Goal: Information Seeking & Learning: Learn about a topic

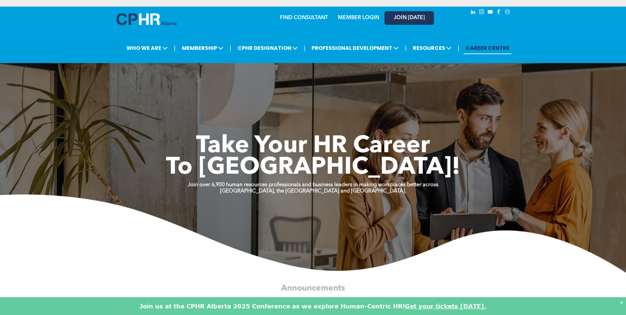
click at [399, 15] on span "JOIN [DATE]" at bounding box center [409, 18] width 31 height 6
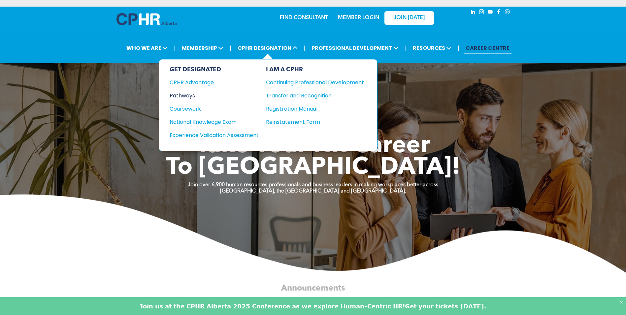
click at [191, 91] on div "Pathways" at bounding box center [210, 95] width 80 height 8
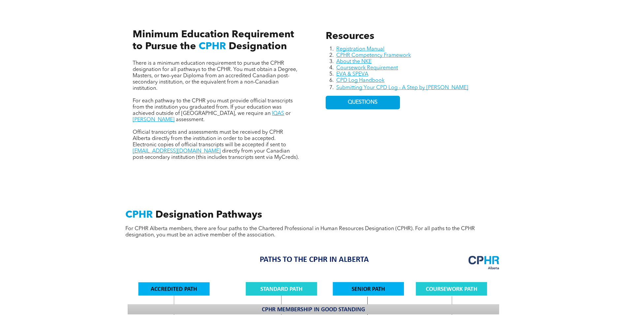
scroll to position [264, 0]
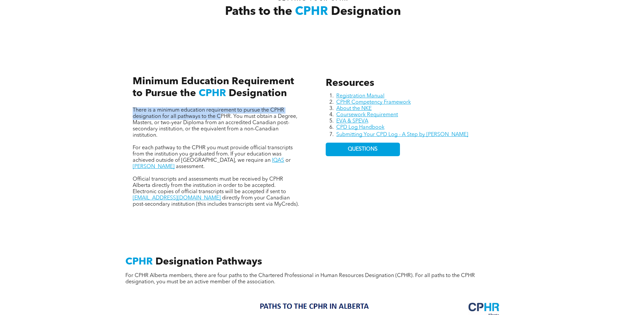
drag, startPoint x: 179, startPoint y: 106, endPoint x: 221, endPoint y: 111, distance: 42.6
click at [221, 111] on div "There is a minimum education requirement to pursue the CPHR designation for all…" at bounding box center [216, 135] width 178 height 156
drag, startPoint x: 221, startPoint y: 111, endPoint x: 186, endPoint y: 128, distance: 38.4
click at [186, 128] on p "There is a minimum education requirement to pursue the CPHR designation for all…" at bounding box center [217, 122] width 168 height 31
drag, startPoint x: 134, startPoint y: 103, endPoint x: 288, endPoint y: 118, distance: 154.5
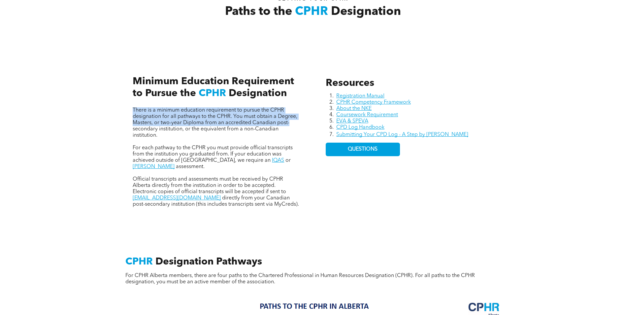
click at [288, 118] on span "There is a minimum education requirement to pursue the CPHR designation for all…" at bounding box center [215, 123] width 165 height 30
drag, startPoint x: 288, startPoint y: 118, endPoint x: 217, endPoint y: 117, distance: 70.7
click at [217, 117] on span "There is a minimum education requirement to pursue the CPHR designation for all…" at bounding box center [215, 123] width 165 height 30
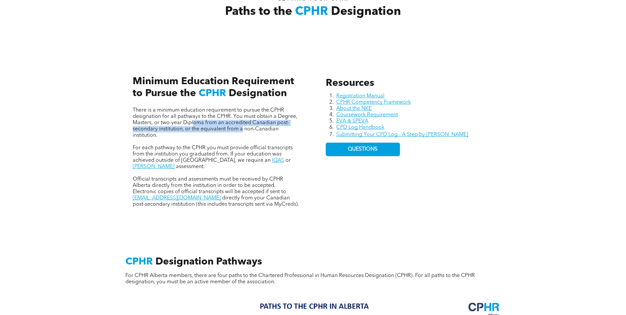
drag, startPoint x: 241, startPoint y: 120, endPoint x: 245, endPoint y: 120, distance: 3.7
click at [244, 120] on span "There is a minimum education requirement to pursue the CPHR designation for all…" at bounding box center [215, 123] width 165 height 30
drag, startPoint x: 245, startPoint y: 120, endPoint x: 190, endPoint y: 147, distance: 60.8
click at [186, 139] on p at bounding box center [217, 142] width 168 height 6
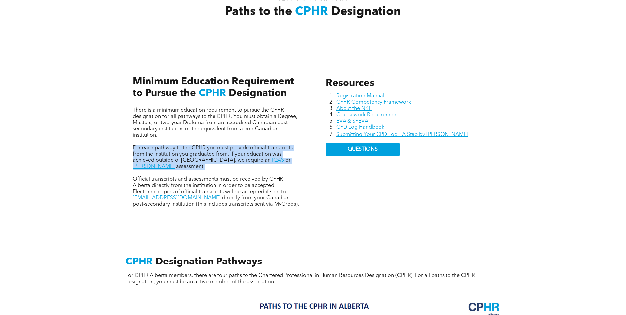
drag, startPoint x: 131, startPoint y: 139, endPoint x: 306, endPoint y: 157, distance: 176.2
click at [306, 157] on div "Resources Registration Manual CPHR Competency Framework About the NKE Coursewor…" at bounding box center [313, 135] width 396 height 181
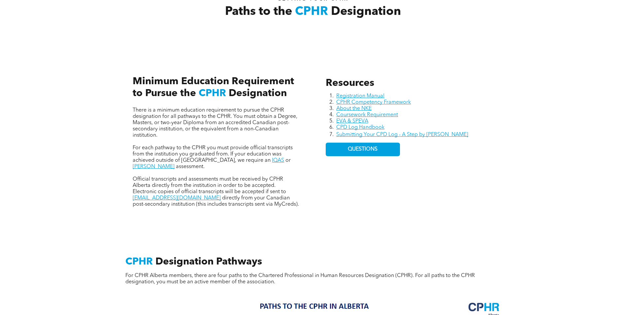
drag, startPoint x: 306, startPoint y: 157, endPoint x: 299, endPoint y: 170, distance: 14.9
click at [299, 176] on p "Official transcripts and assessments must be received by CPHR Alberta directly …" at bounding box center [217, 191] width 168 height 31
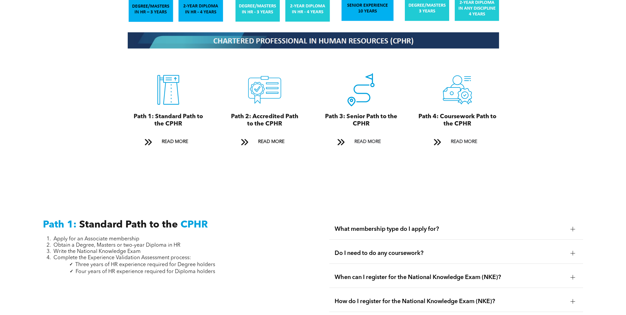
scroll to position [825, 0]
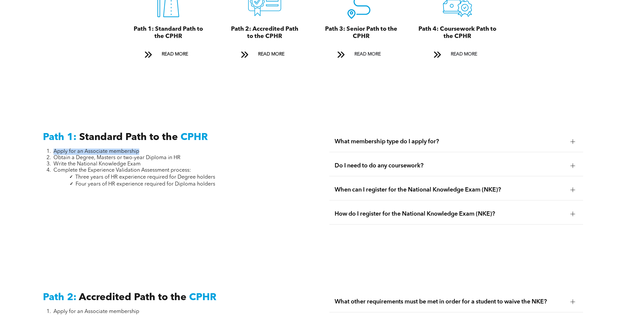
drag, startPoint x: 51, startPoint y: 136, endPoint x: 149, endPoint y: 133, distance: 98.4
click at [149, 133] on div "Path 1: Standard Path to the CPHR Apply for an Associate membership Obtain a De…" at bounding box center [170, 181] width 264 height 110
drag, startPoint x: 149, startPoint y: 133, endPoint x: 150, endPoint y: 148, distance: 14.6
click at [150, 161] on li "Write the National Knowledge Exam" at bounding box center [134, 164] width 162 height 6
drag, startPoint x: 57, startPoint y: 138, endPoint x: 148, endPoint y: 137, distance: 91.1
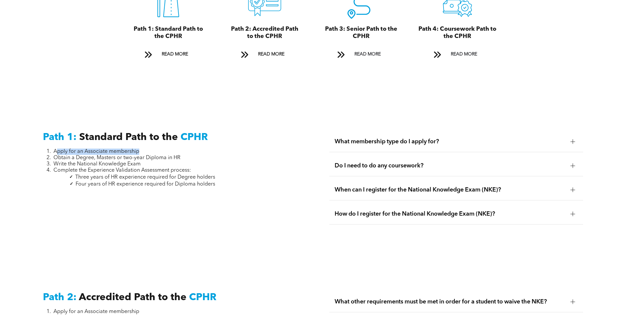
click at [148, 149] on li "Apply for an Associate membership" at bounding box center [134, 152] width 162 height 6
drag, startPoint x: 148, startPoint y: 137, endPoint x: 73, endPoint y: 151, distance: 76.7
click at [114, 168] on span "Complete the Experience Validation Assessment process:" at bounding box center [122, 170] width 138 height 5
drag, startPoint x: 55, startPoint y: 145, endPoint x: 188, endPoint y: 143, distance: 132.7
click at [188, 155] on li "Obtain a Degree, Masters or two-year Diploma in HR" at bounding box center [134, 158] width 162 height 6
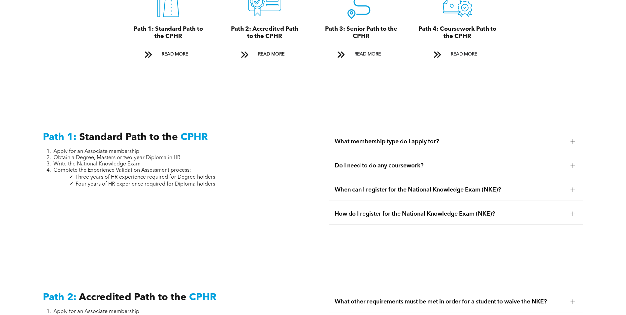
drag, startPoint x: 188, startPoint y: 143, endPoint x: 152, endPoint y: 155, distance: 38.4
click at [152, 168] on span "Complete the Experience Validation Assessment process:" at bounding box center [122, 170] width 138 height 5
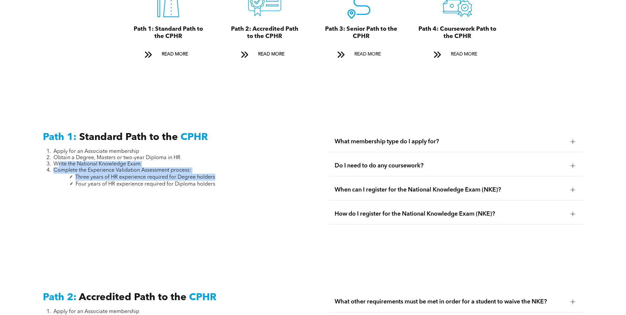
drag, startPoint x: 57, startPoint y: 149, endPoint x: 219, endPoint y: 165, distance: 162.5
click at [219, 165] on div "Path 1: Standard Path to the CPHR Apply for an Associate membership Obtain a De…" at bounding box center [170, 181] width 264 height 110
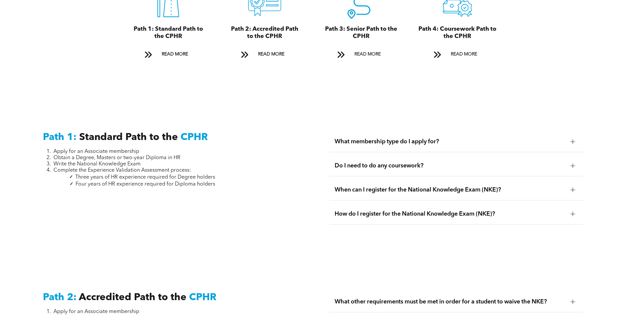
drag, startPoint x: 219, startPoint y: 165, endPoint x: 209, endPoint y: 178, distance: 16.0
click at [211, 187] on p at bounding box center [129, 190] width 172 height 6
drag, startPoint x: 104, startPoint y: 154, endPoint x: 213, endPoint y: 155, distance: 109.3
click at [213, 167] on li "Complete the Experience Validation Assessment process:" at bounding box center [134, 170] width 162 height 6
drag, startPoint x: 213, startPoint y: 155, endPoint x: 221, endPoint y: 170, distance: 17.1
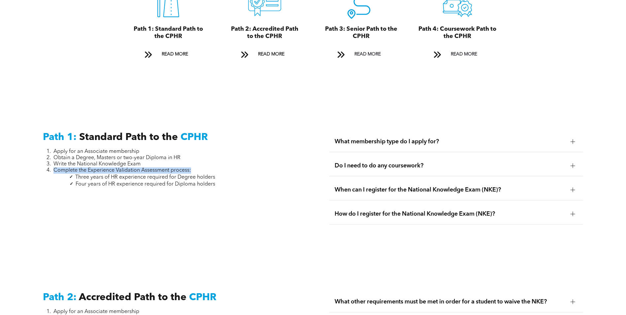
click at [221, 167] on div "Path 1: Standard Path to the CPHR Apply for an Associate membership Obtain a De…" at bounding box center [170, 181] width 264 height 110
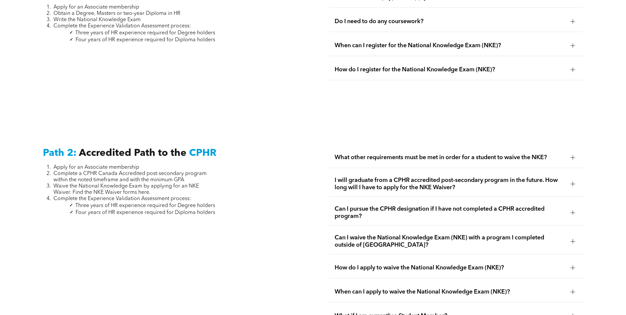
scroll to position [1023, 0]
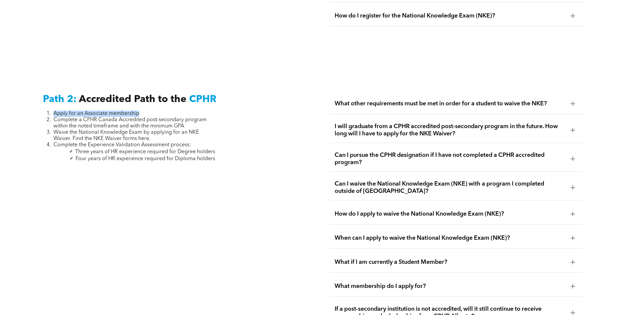
drag, startPoint x: 55, startPoint y: 100, endPoint x: 183, endPoint y: 99, distance: 128.4
click at [183, 111] on li "Apply for an Associate membership" at bounding box center [134, 114] width 162 height 6
drag, startPoint x: 183, startPoint y: 99, endPoint x: 92, endPoint y: 109, distance: 91.6
click at [95, 117] on span "Complete a CPHR Canada Accredited post-secondary program within the noted timef…" at bounding box center [129, 123] width 153 height 12
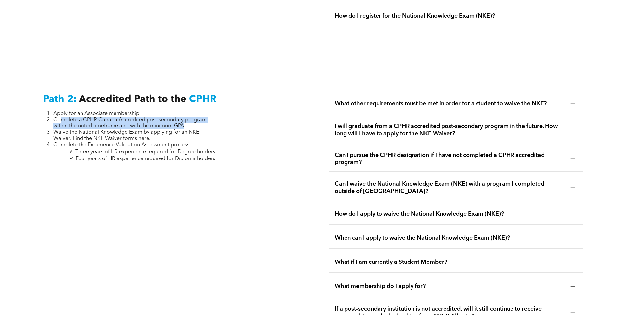
drag, startPoint x: 59, startPoint y: 106, endPoint x: 209, endPoint y: 111, distance: 149.6
click at [209, 117] on li "Complete a CPHR Canada Accredited post-secondary program within the noted timef…" at bounding box center [134, 123] width 162 height 13
drag, startPoint x: 209, startPoint y: 111, endPoint x: 129, endPoint y: 116, distance: 80.0
click at [129, 130] on span "Waive the National Knowledge Exam by applying for an NKE Waiver. Find the NKE W…" at bounding box center [126, 136] width 146 height 12
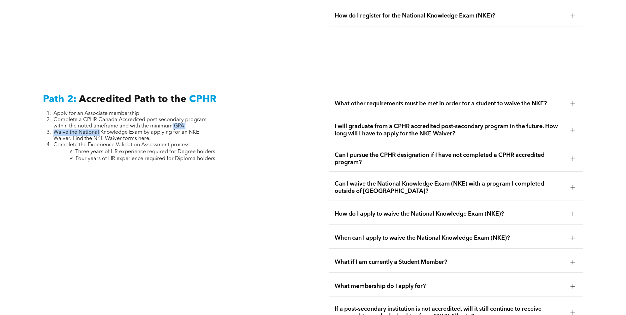
drag, startPoint x: 100, startPoint y: 115, endPoint x: 172, endPoint y: 111, distance: 72.4
click at [172, 111] on ol "Apply for an Associate membership Complete a CPHR Canada Accredited post-second…" at bounding box center [129, 130] width 172 height 38
drag, startPoint x: 172, startPoint y: 111, endPoint x: 175, endPoint y: 119, distance: 7.8
click at [175, 130] on span "Waive the National Knowledge Exam by applying for an NKE Waiver. Find the NKE W…" at bounding box center [126, 136] width 146 height 12
drag, startPoint x: 55, startPoint y: 107, endPoint x: 208, endPoint y: 109, distance: 152.8
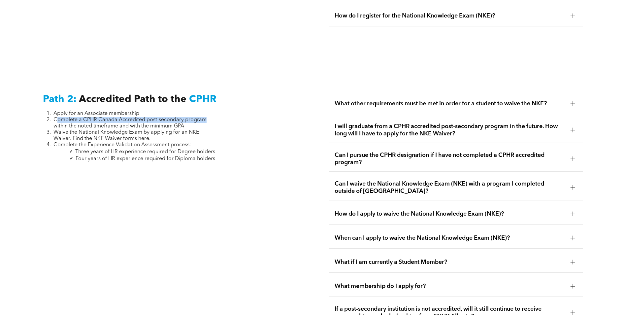
click at [208, 117] on li "Complete a CPHR Canada Accredited post-secondary program within the noted timef…" at bounding box center [134, 123] width 162 height 13
drag, startPoint x: 208, startPoint y: 109, endPoint x: 180, endPoint y: 126, distance: 32.9
click at [180, 129] on li "Waive the National Knowledge Exam by applying for an NKE Waiver. Find the NKE W…" at bounding box center [134, 135] width 162 height 13
click at [521, 123] on span "I will graduate from a CPHR accredited post-secondary program in the future. Ho…" at bounding box center [450, 130] width 231 height 15
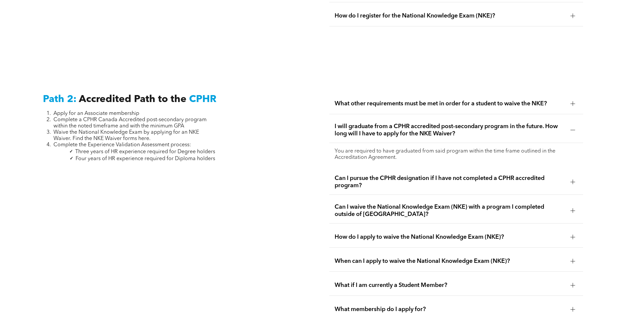
click at [490, 123] on span "I will graduate from a CPHR accredited post-secondary program in the future. Ho…" at bounding box center [450, 130] width 231 height 15
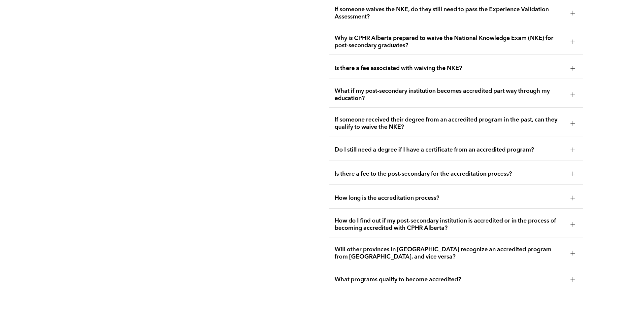
scroll to position [1353, 0]
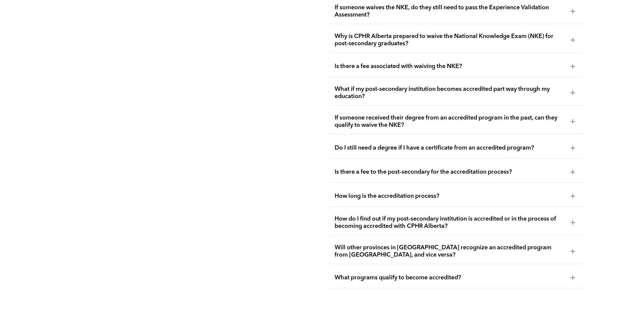
click at [429, 138] on div "Do I still need a degree if I have a certificate from an accredited program?" at bounding box center [456, 148] width 254 height 21
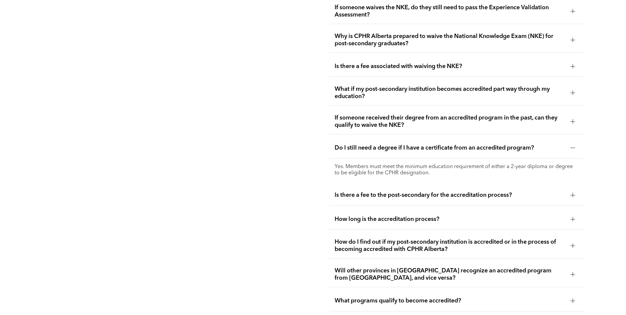
click at [419, 144] on span "Do I still need a degree if I have a certificate from an accredited program?" at bounding box center [450, 147] width 231 height 7
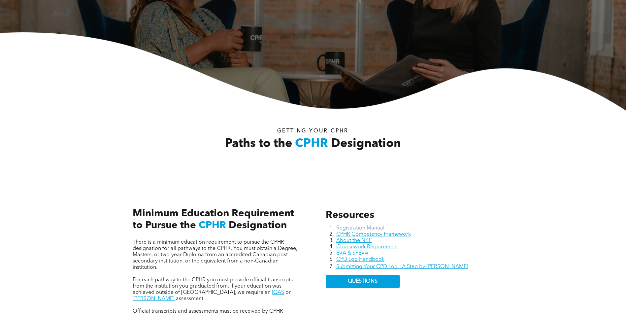
scroll to position [0, 0]
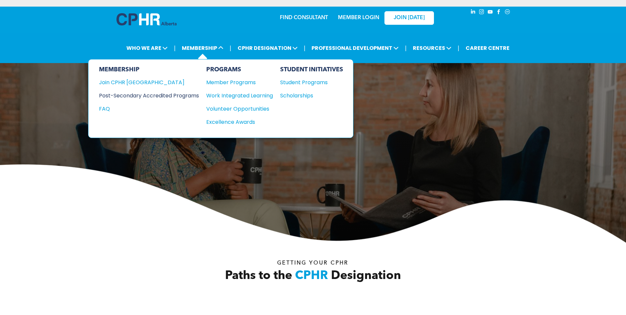
click at [145, 91] on div "Post-Secondary Accredited Programs" at bounding box center [144, 95] width 90 height 8
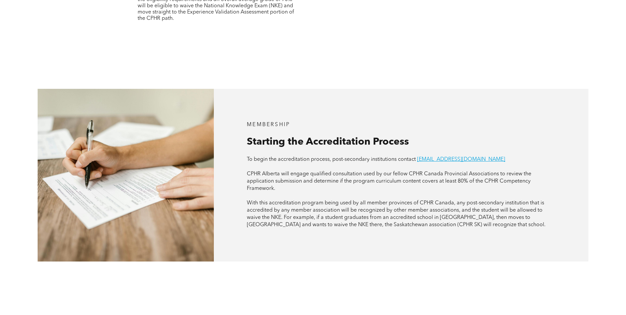
scroll to position [363, 0]
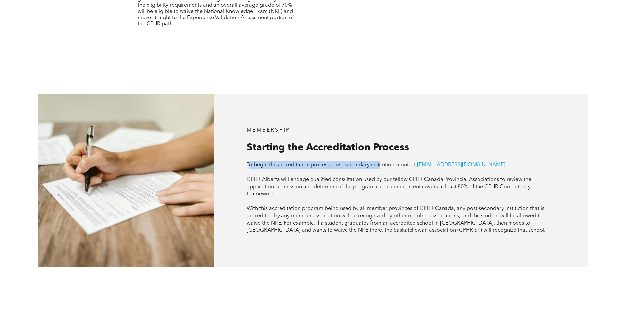
drag, startPoint x: 248, startPoint y: 141, endPoint x: 382, endPoint y: 142, distance: 133.7
click at [382, 162] on span "To begin the accreditation process, post-secondary institutions contact" at bounding box center [331, 164] width 169 height 5
drag, startPoint x: 382, startPoint y: 142, endPoint x: 388, endPoint y: 148, distance: 8.9
click at [388, 169] on p at bounding box center [401, 172] width 309 height 7
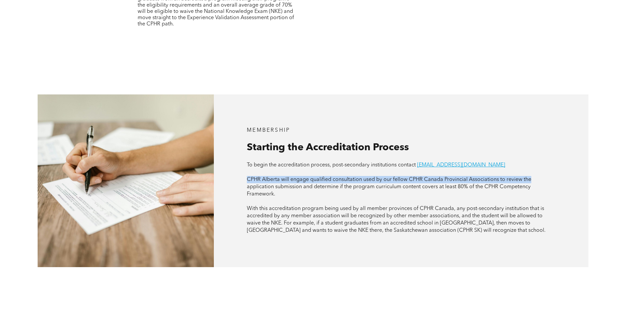
drag, startPoint x: 246, startPoint y: 154, endPoint x: 550, endPoint y: 151, distance: 304.0
click at [550, 151] on div "MEMBERSHIP Starting the Accreditation Process To begin the accreditation proces…" at bounding box center [401, 180] width 375 height 173
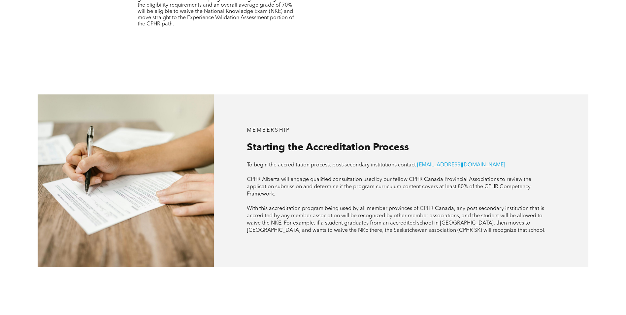
click at [253, 177] on span "CPHR Alberta will engage qualified consultation used by our fellow CPHR Canada …" at bounding box center [389, 187] width 285 height 20
drag, startPoint x: 246, startPoint y: 165, endPoint x: 392, endPoint y: 173, distance: 146.8
click at [392, 173] on div "MEMBERSHIP Starting the Accreditation Process To begin the accreditation proces…" at bounding box center [401, 180] width 375 height 173
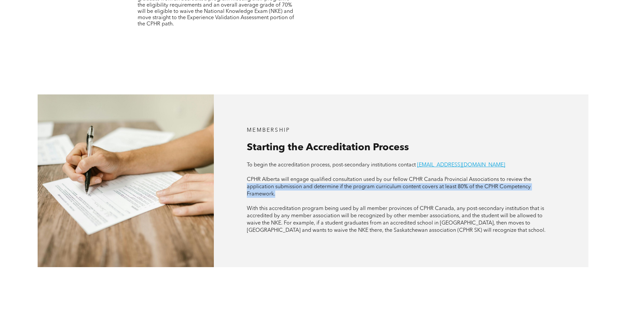
click at [392, 198] on p at bounding box center [401, 201] width 309 height 7
drag, startPoint x: 323, startPoint y: 164, endPoint x: 503, endPoint y: 164, distance: 180.2
click at [503, 177] on span "CPHR Alberta will engage qualified consultation used by our fellow CPHR Canada …" at bounding box center [389, 187] width 285 height 20
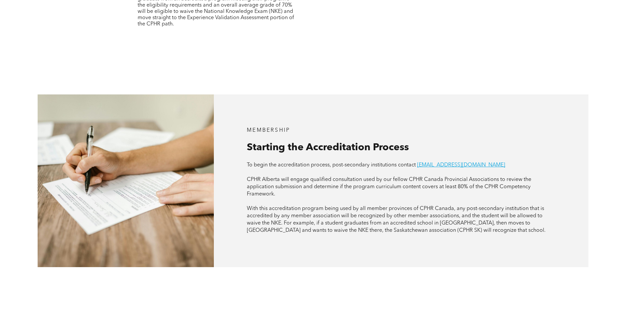
drag, startPoint x: 503, startPoint y: 164, endPoint x: 486, endPoint y: 172, distance: 18.9
click at [501, 176] on p "CPHR Alberta will engage qualified consultation used by our fellow CPHR Canada …" at bounding box center [401, 187] width 309 height 22
drag, startPoint x: 245, startPoint y: 172, endPoint x: 278, endPoint y: 170, distance: 32.7
click at [278, 170] on div "MEMBERSHIP Starting the Accreditation Process To begin the accreditation proces…" at bounding box center [401, 180] width 375 height 173
drag, startPoint x: 278, startPoint y: 170, endPoint x: 278, endPoint y: 176, distance: 5.3
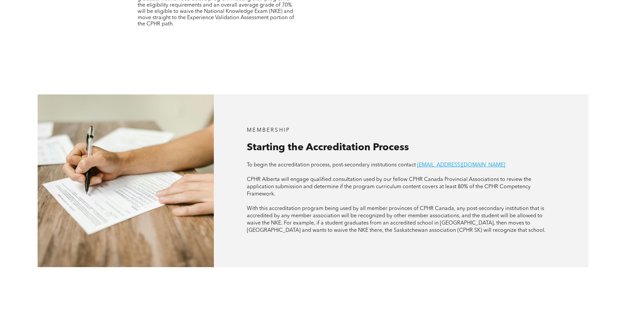
click at [280, 176] on p "CPHR Alberta will engage qualified consultation used by our fellow CPHR Canada …" at bounding box center [401, 187] width 309 height 22
click at [246, 183] on div "MEMBERSHIP Starting the Accreditation Process To begin the accreditation proces…" at bounding box center [401, 180] width 375 height 173
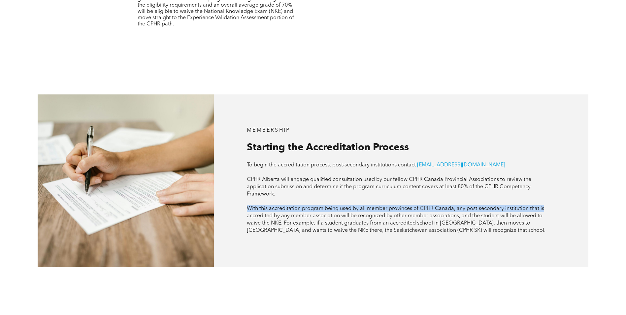
drag, startPoint x: 280, startPoint y: 185, endPoint x: 571, endPoint y: 186, distance: 291.5
click at [571, 186] on div "MEMBERSHIP Starting the Accreditation Process To begin the accreditation proces…" at bounding box center [401, 180] width 375 height 173
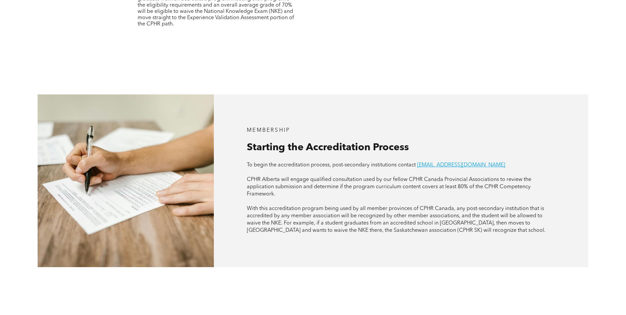
drag, startPoint x: 571, startPoint y: 186, endPoint x: 459, endPoint y: 196, distance: 112.1
click at [461, 206] on span "With this accreditation program being used by all member provinces of CPHR Cana…" at bounding box center [396, 219] width 299 height 27
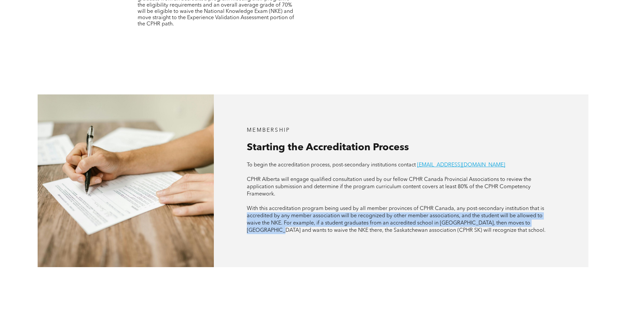
drag, startPoint x: 247, startPoint y: 193, endPoint x: 572, endPoint y: 197, distance: 324.5
click at [572, 197] on div "MEMBERSHIP Starting the Accreditation Process To begin the accreditation proces…" at bounding box center [401, 180] width 375 height 173
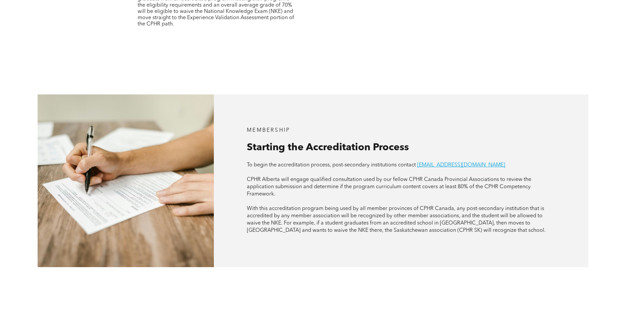
drag, startPoint x: 572, startPoint y: 197, endPoint x: 510, endPoint y: 208, distance: 62.3
click at [510, 208] on p "With this accreditation program being used by all member provinces of CPHR Cana…" at bounding box center [401, 219] width 309 height 29
drag, startPoint x: 285, startPoint y: 197, endPoint x: 531, endPoint y: 194, distance: 246.3
click at [531, 206] on span "With this accreditation program being used by all member provinces of CPHR Cana…" at bounding box center [396, 219] width 299 height 27
drag, startPoint x: 531, startPoint y: 194, endPoint x: 491, endPoint y: 211, distance: 44.4
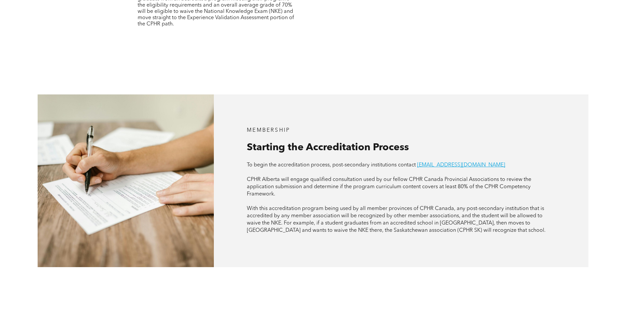
click at [491, 211] on div "MEMBERSHIP Starting the Accreditation Process To begin the accreditation proces…" at bounding box center [401, 180] width 375 height 173
drag, startPoint x: 248, startPoint y: 205, endPoint x: 364, endPoint y: 205, distance: 116.5
click at [364, 206] on span "With this accreditation program being used by all member provinces of CPHR Cana…" at bounding box center [396, 219] width 299 height 27
drag, startPoint x: 365, startPoint y: 205, endPoint x: 374, endPoint y: 214, distance: 12.1
click at [374, 214] on div "MEMBERSHIP Starting the Accreditation Process To begin the accreditation proces…" at bounding box center [401, 180] width 375 height 173
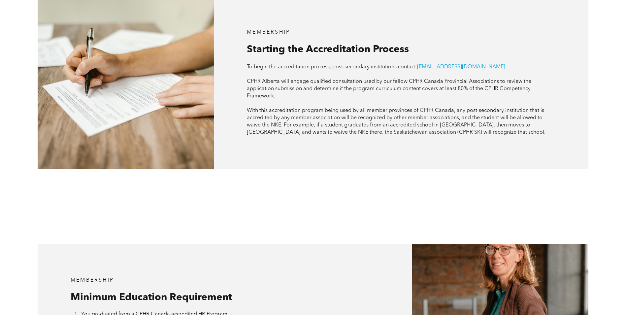
scroll to position [561, 0]
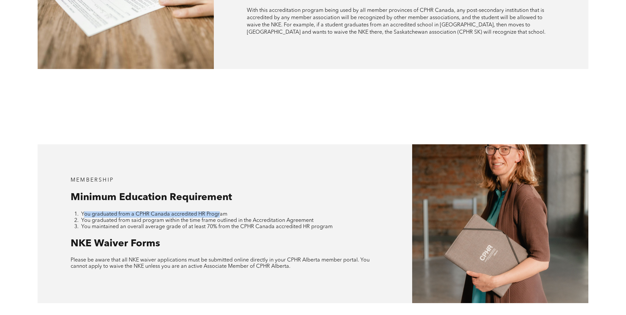
drag, startPoint x: 94, startPoint y: 188, endPoint x: 223, endPoint y: 185, distance: 128.8
click at [223, 185] on div "MEMBERSHIP Minimum Education Requirement You graduated from a CPHR Canada accre…" at bounding box center [225, 223] width 375 height 159
drag, startPoint x: 223, startPoint y: 185, endPoint x: 173, endPoint y: 209, distance: 55.7
click at [173, 209] on div "MEMBERSHIP Minimum Education Requirement You graduated from a CPHR Canada accre…" at bounding box center [225, 223] width 375 height 159
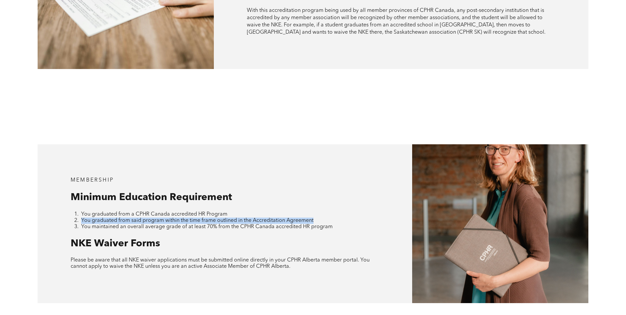
drag, startPoint x: 179, startPoint y: 196, endPoint x: 358, endPoint y: 198, distance: 179.2
click at [358, 218] on li "You graduated from said program within the time frame outlined in the Accredita…" at bounding box center [230, 221] width 298 height 6
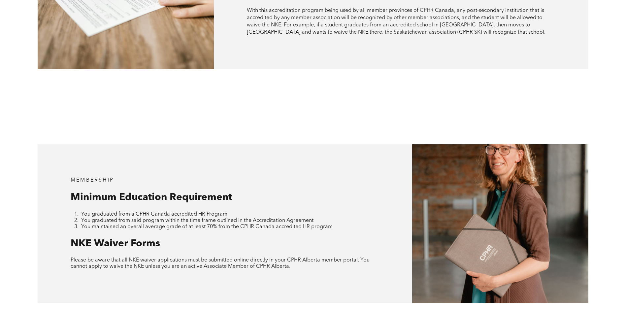
click at [153, 207] on div "MEMBERSHIP Minimum Education Requirement You graduated from a CPHR Canada accre…" at bounding box center [225, 223] width 375 height 159
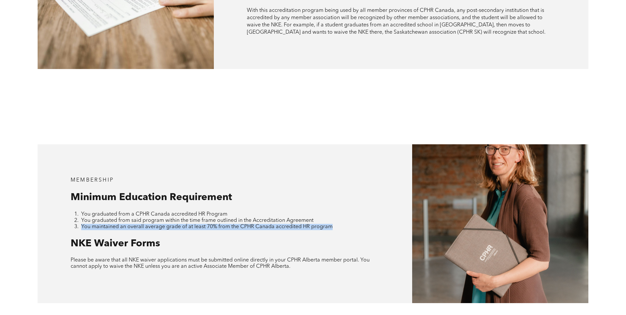
drag, startPoint x: 82, startPoint y: 204, endPoint x: 335, endPoint y: 203, distance: 253.8
click at [335, 224] on li "You maintained an overall average grade of at least 70% from the CPHR Canada ac…" at bounding box center [230, 227] width 298 height 6
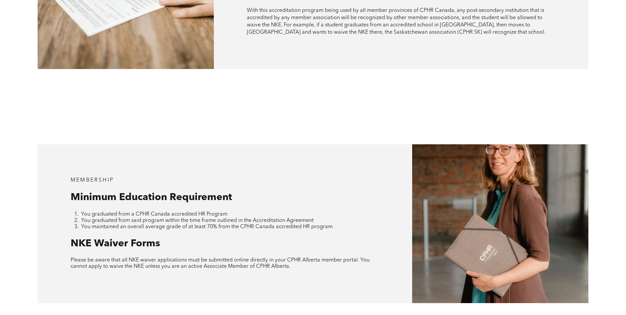
drag, startPoint x: 335, startPoint y: 203, endPoint x: 214, endPoint y: 229, distance: 123.9
click at [220, 227] on div "MEMBERSHIP Minimum Education Requirement You graduated from a CPHR Canada accre…" at bounding box center [225, 223] width 375 height 159
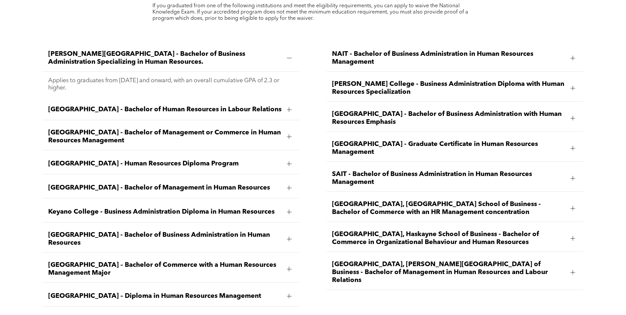
scroll to position [957, 0]
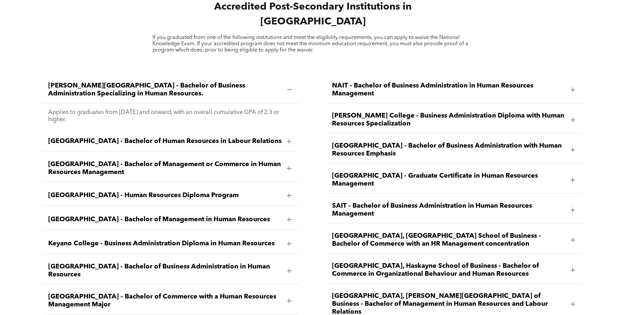
drag, startPoint x: 51, startPoint y: 85, endPoint x: 296, endPoint y: 92, distance: 244.4
click at [296, 103] on div "Applies to graduates from [DATE] and onward, with an overall cumulative GPA of …" at bounding box center [171, 115] width 257 height 25
click at [125, 109] on p "Applies to graduates from [DATE] and onward, with an overall cumulative GPA of …" at bounding box center [171, 116] width 246 height 15
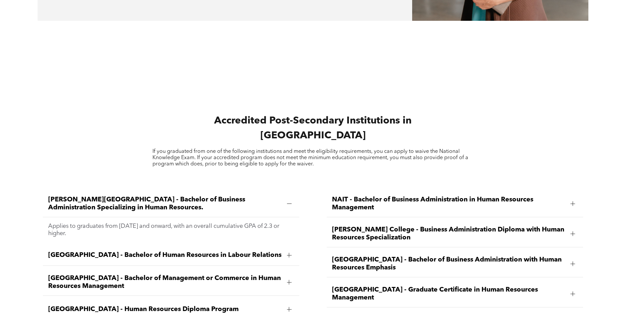
scroll to position [843, 0]
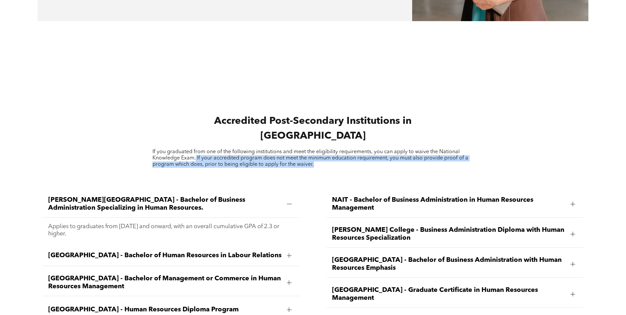
drag, startPoint x: 198, startPoint y: 136, endPoint x: 328, endPoint y: 137, distance: 129.7
click at [328, 149] on p "If you graduated from one of the following institutions and meet the eligibilit…" at bounding box center [313, 158] width 322 height 19
drag, startPoint x: 328, startPoint y: 137, endPoint x: 335, endPoint y: 143, distance: 8.7
click at [335, 149] on p "If you graduated from one of the following institutions and meet the eligibilit…" at bounding box center [313, 158] width 322 height 19
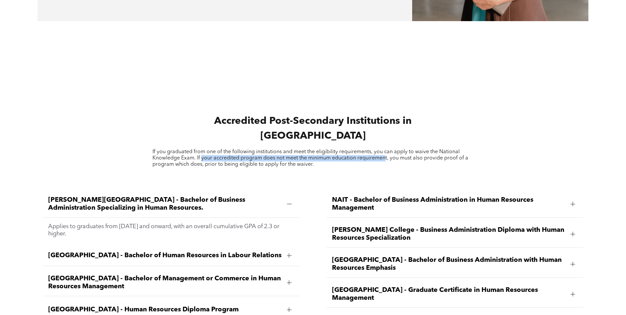
drag, startPoint x: 234, startPoint y: 135, endPoint x: 385, endPoint y: 137, distance: 151.5
click at [385, 149] on span "If you graduated from one of the following institutions and meet the eligibilit…" at bounding box center [310, 158] width 316 height 18
click at [211, 146] on div "Accredited Post-Secondary Institutions in [GEOGRAPHIC_DATA] If you graduated fr…" at bounding box center [313, 141] width 551 height 64
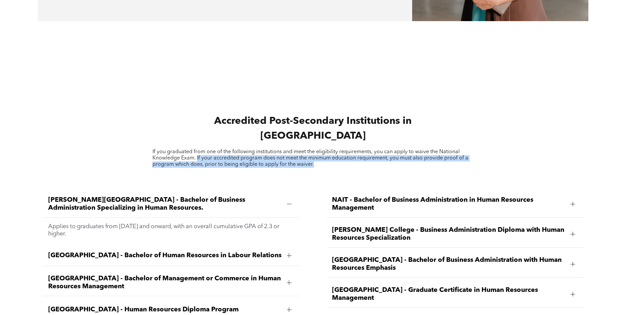
drag, startPoint x: 199, startPoint y: 133, endPoint x: 338, endPoint y: 141, distance: 139.5
click at [338, 149] on p "If you graduated from one of the following institutions and meet the eligibilit…" at bounding box center [313, 158] width 322 height 19
drag, startPoint x: 338, startPoint y: 141, endPoint x: 315, endPoint y: 145, distance: 23.4
click at [315, 145] on div "Accredited Post-Secondary Institutions in [GEOGRAPHIC_DATA] If you graduated fr…" at bounding box center [313, 141] width 551 height 64
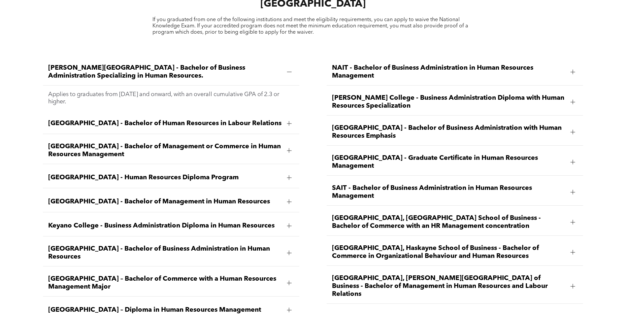
scroll to position [1008, 0]
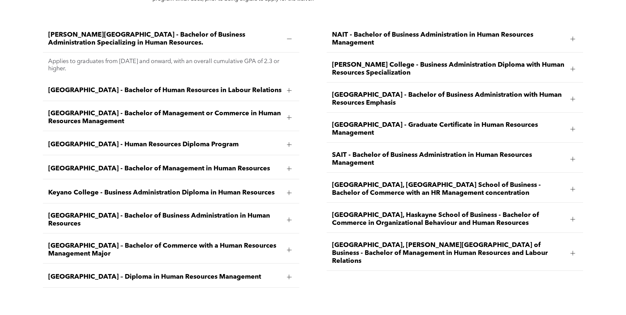
click at [147, 273] on span "[GEOGRAPHIC_DATA] – Diploma in Human Resources Management" at bounding box center [165, 277] width 234 height 8
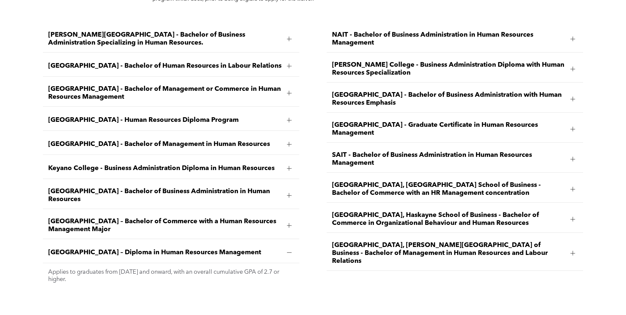
click at [147, 242] on div "[GEOGRAPHIC_DATA] – Diploma in Human Resources Management" at bounding box center [171, 252] width 257 height 21
click at [456, 211] on span "[GEOGRAPHIC_DATA], Haskayne School of Business - Bachelor of Commerce in Organi…" at bounding box center [449, 219] width 234 height 16
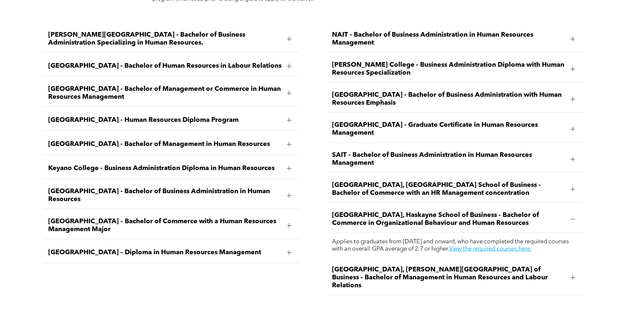
drag, startPoint x: 415, startPoint y: 214, endPoint x: 579, endPoint y: 222, distance: 163.9
click at [579, 233] on div "Applies to graduates from [DATE] and onward, who have completed the required co…" at bounding box center [455, 245] width 257 height 25
click at [493, 260] on div "[GEOGRAPHIC_DATA], [PERSON_NAME][GEOGRAPHIC_DATA] of Business - Bachelor of Man…" at bounding box center [455, 277] width 257 height 35
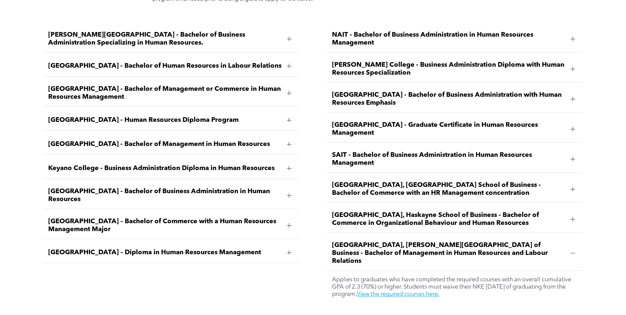
click at [417, 211] on span "[GEOGRAPHIC_DATA], Haskayne School of Business - Bachelor of Commerce in Organi…" at bounding box center [449, 219] width 234 height 16
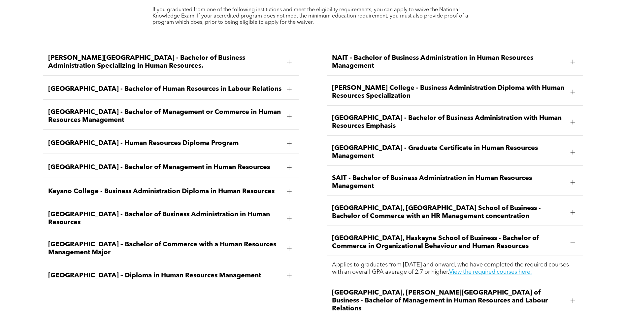
scroll to position [975, 0]
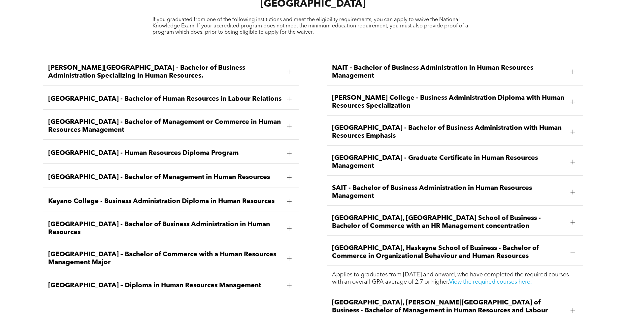
click at [223, 149] on span "[GEOGRAPHIC_DATA] - Human Resources Diploma Program" at bounding box center [165, 153] width 234 height 8
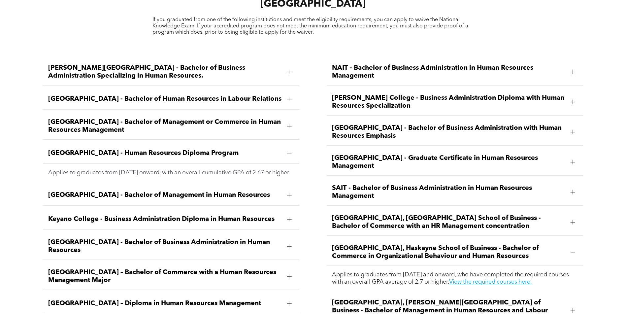
click at [262, 143] on div "[GEOGRAPHIC_DATA] - Human Resources Diploma Program" at bounding box center [171, 153] width 257 height 21
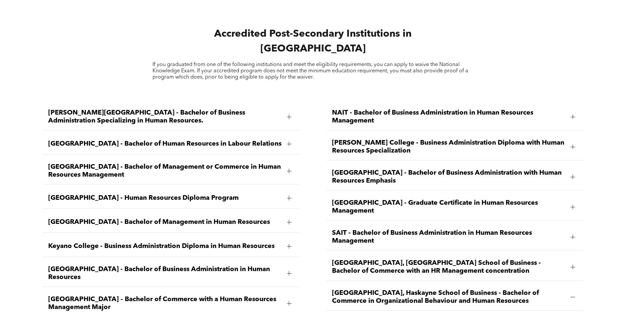
scroll to position [810, 0]
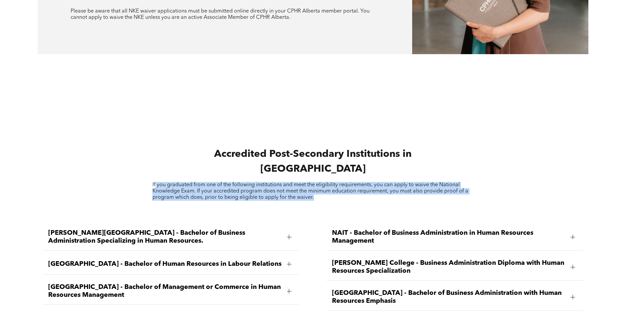
drag, startPoint x: 155, startPoint y: 158, endPoint x: 339, endPoint y: 179, distance: 184.7
click at [339, 179] on div "Accredited Post-Secondary Institutions in [GEOGRAPHIC_DATA] If you graduated fr…" at bounding box center [313, 174] width 551 height 64
drag, startPoint x: 339, startPoint y: 179, endPoint x: 309, endPoint y: 180, distance: 29.8
click at [309, 180] on div "Accredited Post-Secondary Institutions in [GEOGRAPHIC_DATA] If you graduated fr…" at bounding box center [313, 174] width 551 height 64
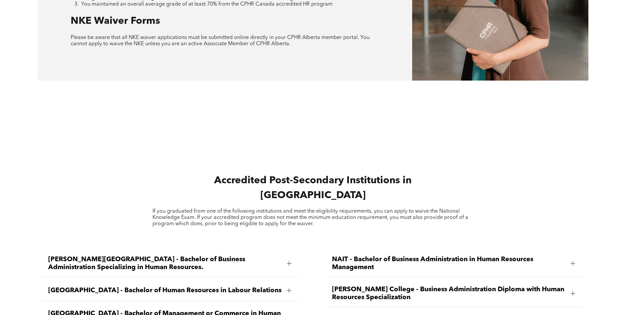
scroll to position [711, 0]
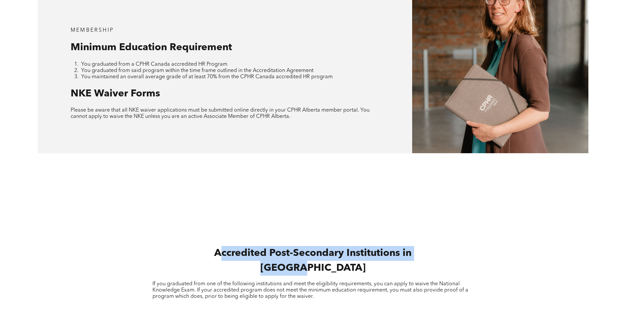
drag, startPoint x: 219, startPoint y: 233, endPoint x: 395, endPoint y: 247, distance: 177.1
click at [395, 247] on h2 "Accredited Post-Secondary Institutions in [GEOGRAPHIC_DATA]" at bounding box center [313, 261] width 199 height 30
drag, startPoint x: 395, startPoint y: 247, endPoint x: 332, endPoint y: 253, distance: 63.0
click at [338, 253] on div "Accredited Post-Secondary Institutions in [GEOGRAPHIC_DATA] If you graduated fr…" at bounding box center [313, 273] width 551 height 64
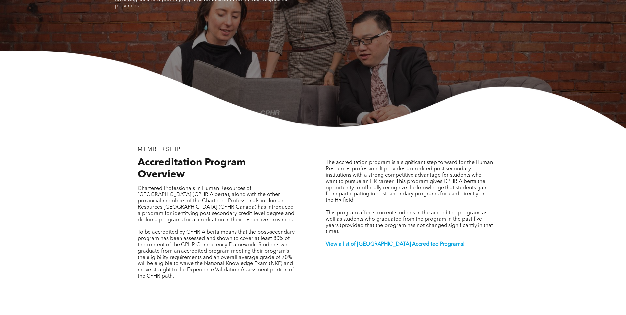
scroll to position [198, 0]
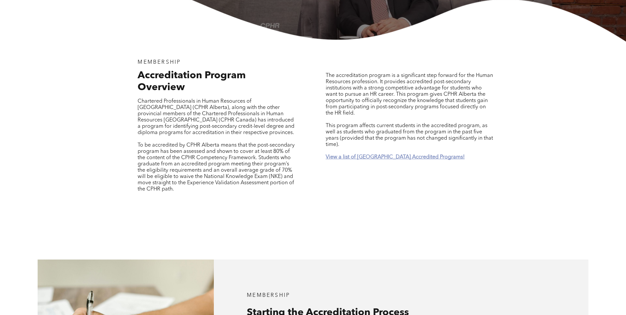
click at [346, 154] on strong "View a list of [GEOGRAPHIC_DATA] Accredited Programs!" at bounding box center [395, 156] width 139 height 5
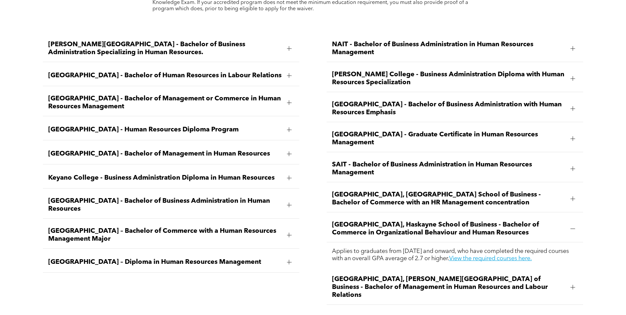
scroll to position [800, 0]
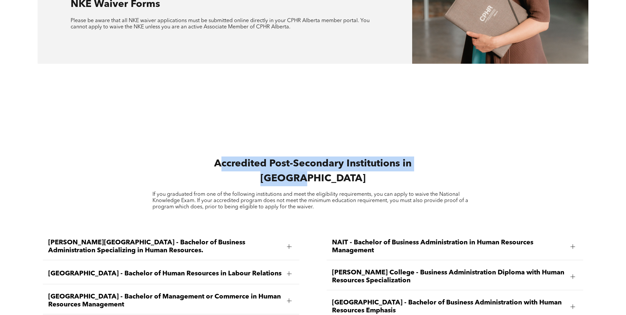
drag, startPoint x: 221, startPoint y: 142, endPoint x: 421, endPoint y: 153, distance: 200.0
click at [421, 153] on div "Accredited Post-Secondary Institutions in [GEOGRAPHIC_DATA] If you graduated fr…" at bounding box center [313, 183] width 551 height 64
click at [222, 157] on h2 "Accredited Post-Secondary Institutions in [GEOGRAPHIC_DATA]" at bounding box center [313, 171] width 199 height 30
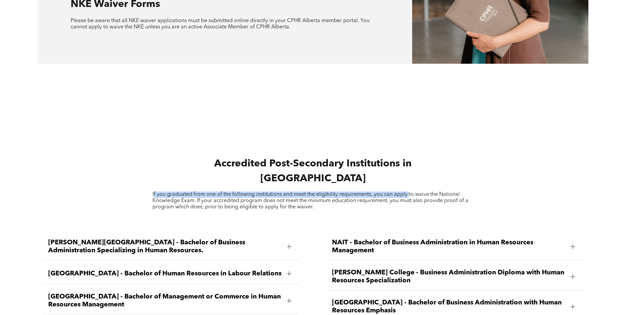
drag, startPoint x: 154, startPoint y: 170, endPoint x: 410, endPoint y: 169, distance: 255.5
click at [410, 192] on span "If you graduated from one of the following institutions and meet the eligibilit…" at bounding box center [310, 201] width 316 height 18
click at [162, 192] on span "If you graduated from one of the following institutions and meet the eligibilit…" at bounding box center [310, 201] width 316 height 18
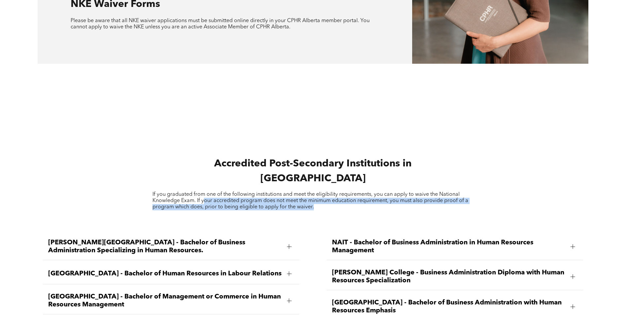
drag, startPoint x: 203, startPoint y: 176, endPoint x: 361, endPoint y: 188, distance: 158.6
click at [361, 188] on div "Accredited Post-Secondary Institutions in [GEOGRAPHIC_DATA] If you graduated fr…" at bounding box center [313, 183] width 551 height 64
drag, startPoint x: 361, startPoint y: 188, endPoint x: 318, endPoint y: 189, distance: 43.6
click at [318, 189] on div "Accredited Post-Secondary Institutions in [GEOGRAPHIC_DATA] If you graduated fr…" at bounding box center [313, 183] width 551 height 64
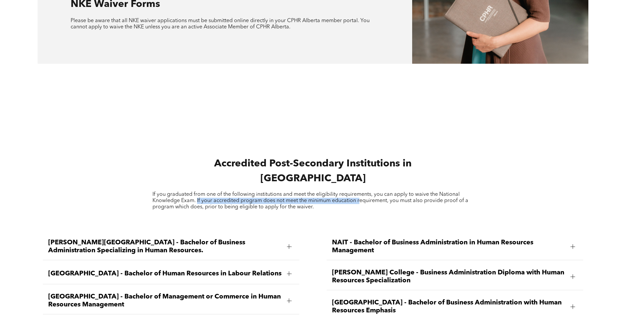
drag, startPoint x: 196, startPoint y: 176, endPoint x: 360, endPoint y: 174, distance: 163.4
click at [360, 192] on span "If you graduated from one of the following institutions and meet the eligibilit…" at bounding box center [310, 201] width 316 height 18
drag, startPoint x: 360, startPoint y: 174, endPoint x: 314, endPoint y: 186, distance: 47.6
click at [314, 191] on p "If you graduated from one of the following institutions and meet the eligibilit…" at bounding box center [313, 200] width 322 height 19
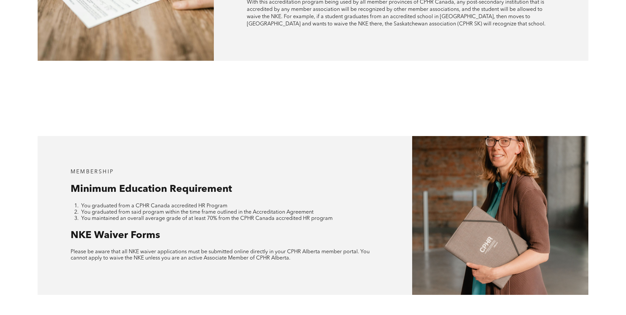
scroll to position [536, 0]
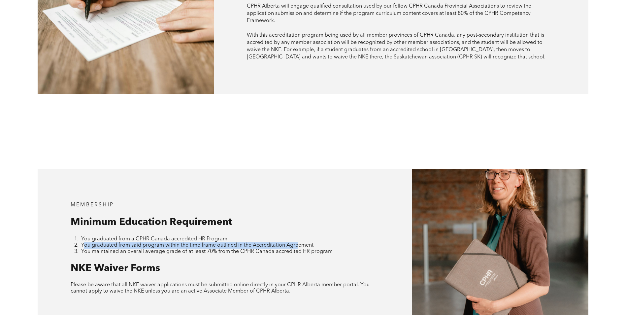
drag, startPoint x: 83, startPoint y: 220, endPoint x: 299, endPoint y: 223, distance: 216.2
click at [299, 243] on span "You graduated from said program within the time frame outlined in the Accredita…" at bounding box center [197, 245] width 232 height 5
click at [195, 243] on span "You graduated from said program within the time frame outlined in the Accredita…" at bounding box center [197, 245] width 232 height 5
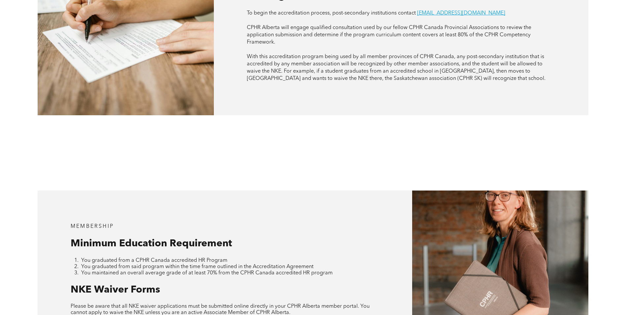
scroll to position [503, 0]
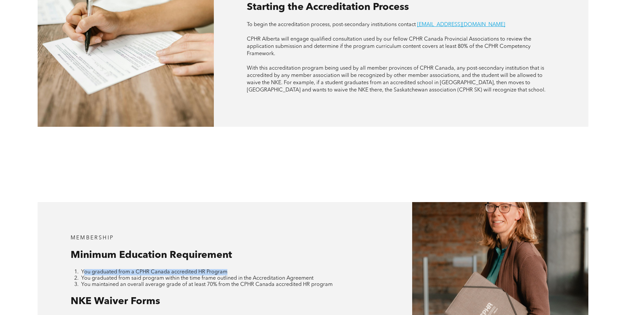
drag, startPoint x: 83, startPoint y: 249, endPoint x: 241, endPoint y: 244, distance: 157.5
click at [241, 244] on div "MEMBERSHIP Minimum Education Requirement You graduated from a CPHR Canada accre…" at bounding box center [225, 281] width 375 height 159
drag, startPoint x: 241, startPoint y: 244, endPoint x: 161, endPoint y: 251, distance: 80.2
click at [161, 276] on span "You graduated from said program within the time frame outlined in the Accredita…" at bounding box center [197, 278] width 232 height 5
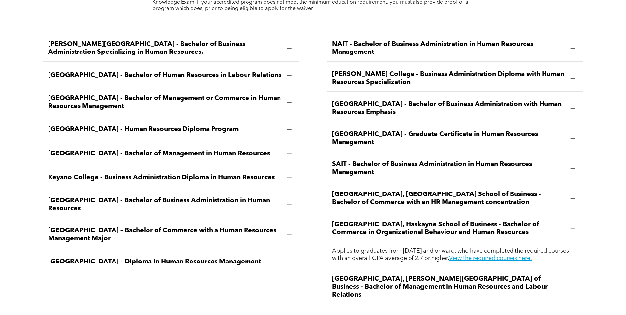
scroll to position [999, 0]
click at [148, 197] on span "[GEOGRAPHIC_DATA] - Bachelor of Business Administration in Human Resources" at bounding box center [165, 205] width 234 height 16
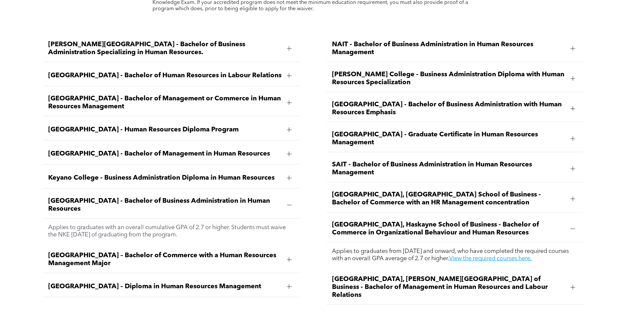
click at [127, 197] on span "[GEOGRAPHIC_DATA] - Bachelor of Business Administration in Human Resources" at bounding box center [165, 205] width 234 height 16
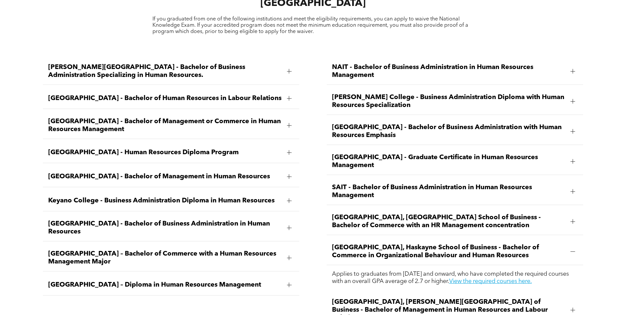
scroll to position [965, 0]
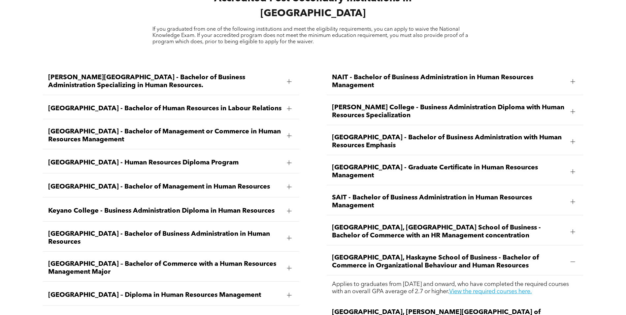
click at [168, 152] on div "[GEOGRAPHIC_DATA] - Human Resources Diploma Program" at bounding box center [171, 162] width 257 height 21
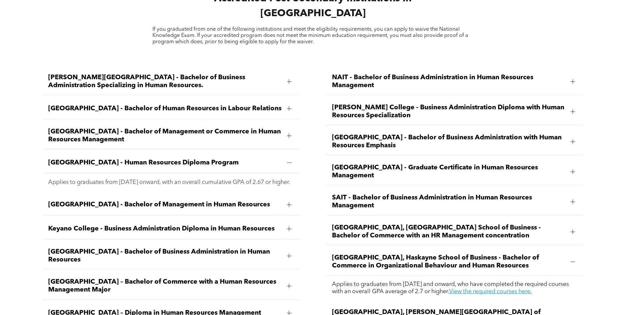
click at [109, 159] on span "[GEOGRAPHIC_DATA] - Human Resources Diploma Program" at bounding box center [165, 163] width 234 height 8
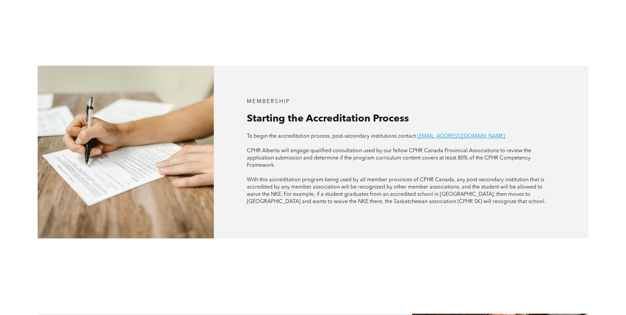
scroll to position [338, 0]
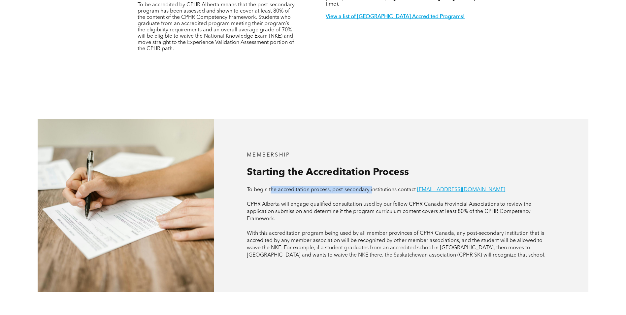
drag, startPoint x: 272, startPoint y: 166, endPoint x: 375, endPoint y: 169, distance: 102.7
click at [375, 186] on div "To begin the accreditation process, post-secondary institutions contact [EMAIL_…" at bounding box center [401, 222] width 309 height 73
drag, startPoint x: 375, startPoint y: 169, endPoint x: 390, endPoint y: 177, distance: 16.5
click at [390, 202] on span "CPHR Alberta will engage qualified consultation used by our fellow CPHR Canada …" at bounding box center [389, 212] width 285 height 20
drag, startPoint x: 476, startPoint y: 165, endPoint x: 418, endPoint y: 168, distance: 58.2
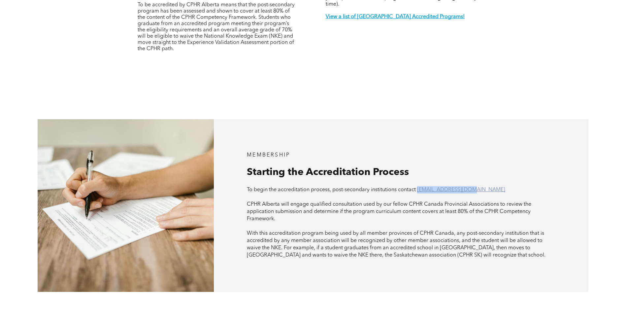
click at [418, 186] on p "To begin the accreditation process, post-secondary institutions contact [EMAIL_…" at bounding box center [401, 189] width 309 height 7
copy link "[EMAIL_ADDRESS][DOMAIN_NAME]"
click at [372, 93] on div "MEMBERSHIP Starting the Accreditation Process To begin the accreditation proces…" at bounding box center [313, 206] width 626 height 248
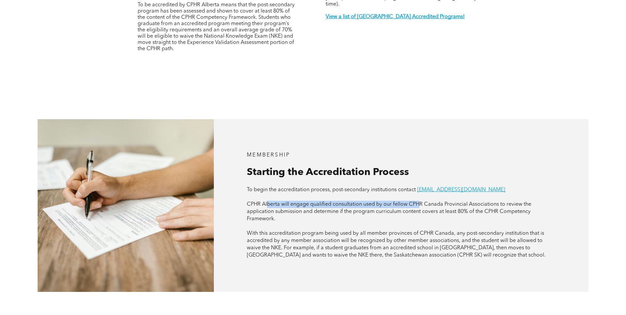
drag, startPoint x: 267, startPoint y: 180, endPoint x: 423, endPoint y: 183, distance: 156.1
click at [423, 202] on span "CPHR Alberta will engage qualified consultation used by our fellow CPHR Canada …" at bounding box center [389, 212] width 285 height 20
drag, startPoint x: 423, startPoint y: 183, endPoint x: 423, endPoint y: 187, distance: 4.6
click at [423, 202] on span "CPHR Alberta will engage qualified consultation used by our fellow CPHR Canada …" at bounding box center [389, 212] width 285 height 20
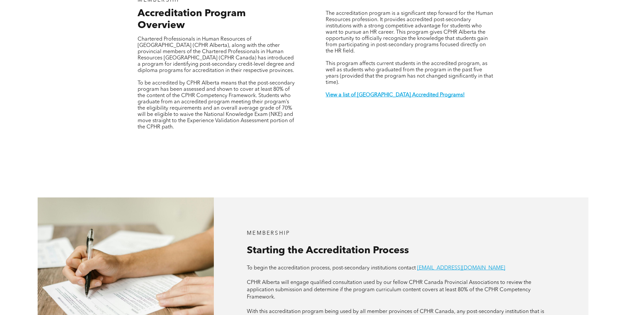
scroll to position [107, 0]
